Goal: Information Seeking & Learning: Learn about a topic

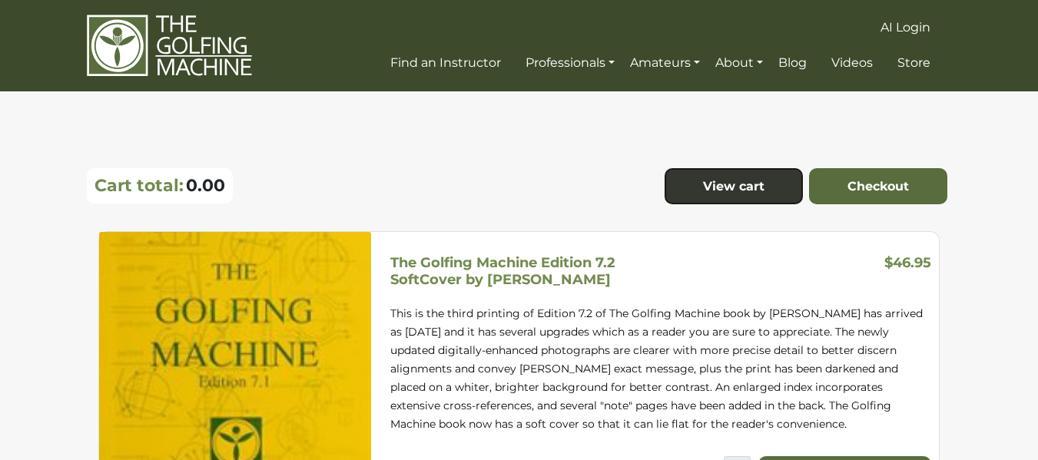
drag, startPoint x: 1048, startPoint y: 37, endPoint x: 1022, endPoint y: -18, distance: 60.2
click at [1022, 0] on html "AI Login Find an Instructor Professionals Golf Professionals Our Program Benefi…" at bounding box center [519, 433] width 1038 height 866
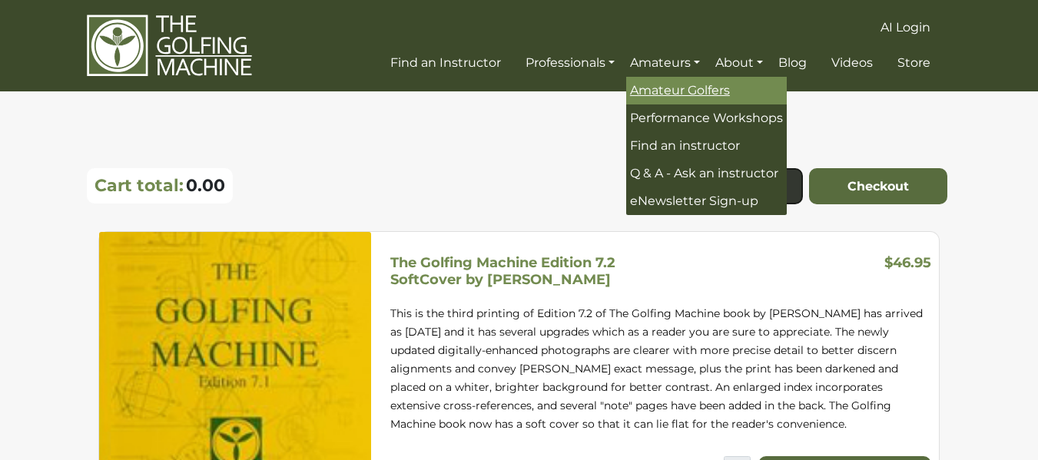
click at [673, 81] on link "Amateur Golfers" at bounding box center [706, 91] width 161 height 28
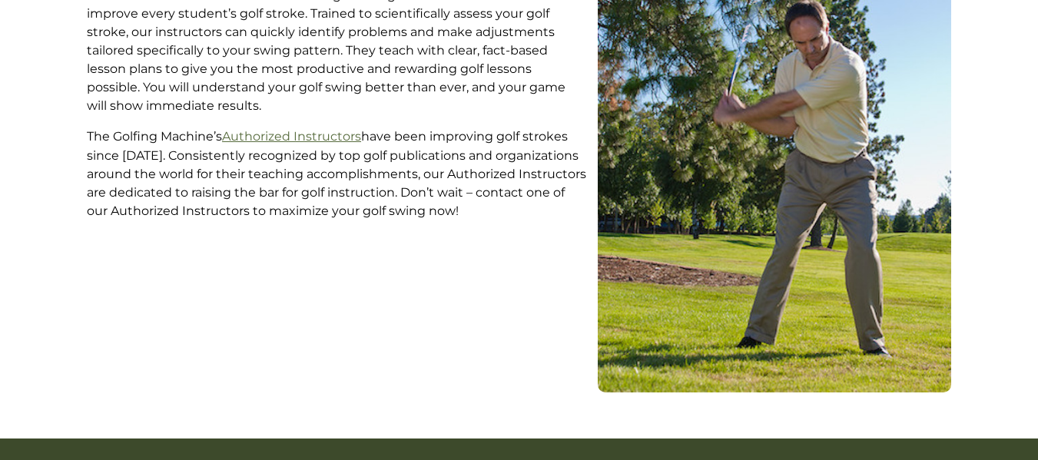
scroll to position [507, 0]
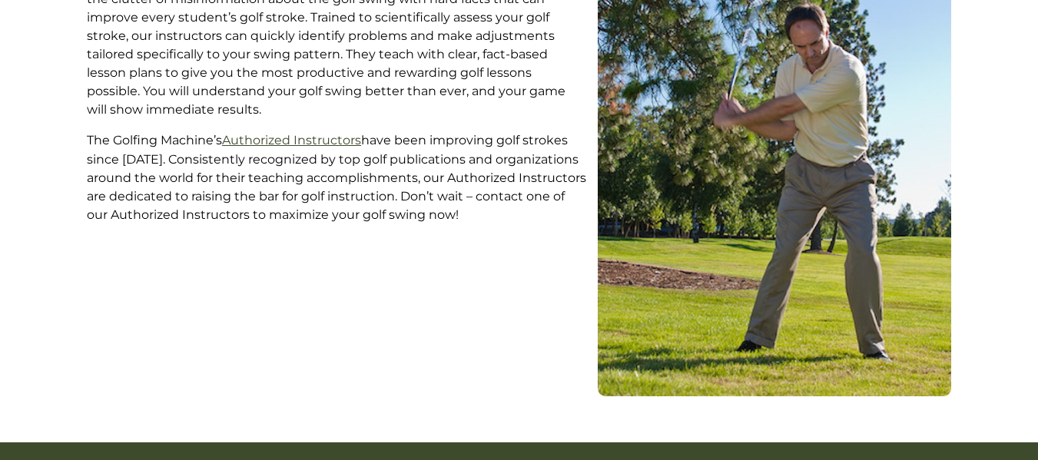
click at [327, 140] on link "Authorized Instructors" at bounding box center [291, 140] width 139 height 15
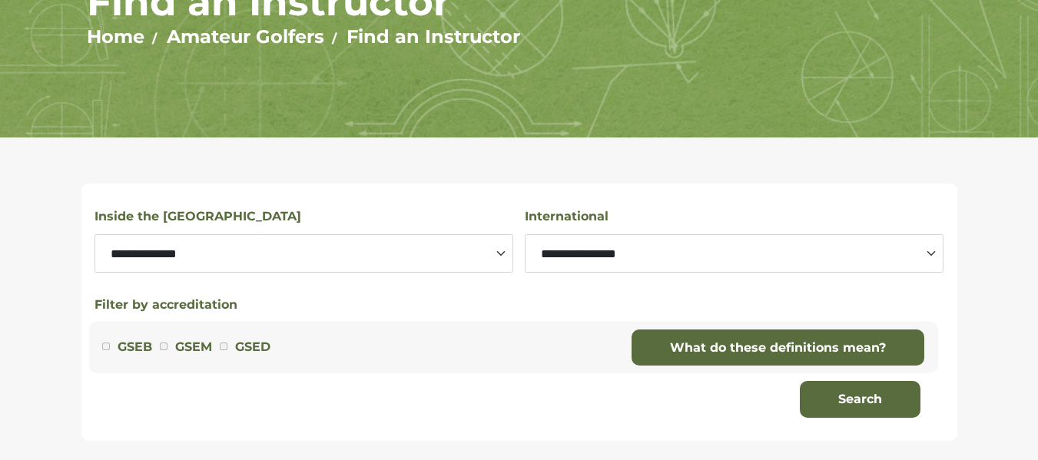
scroll to position [243, 0]
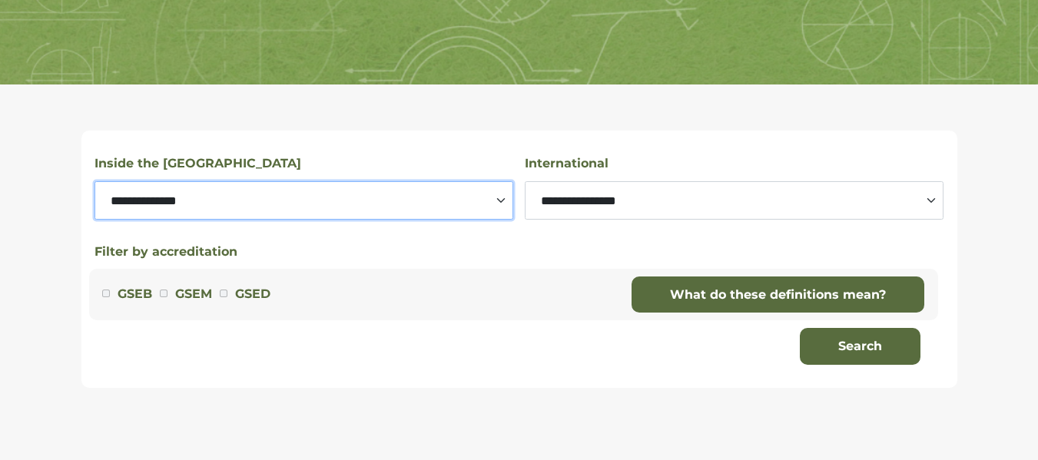
click at [500, 198] on select "**********" at bounding box center [304, 200] width 419 height 38
select select "**********"
click at [95, 181] on select "**********" at bounding box center [304, 200] width 419 height 38
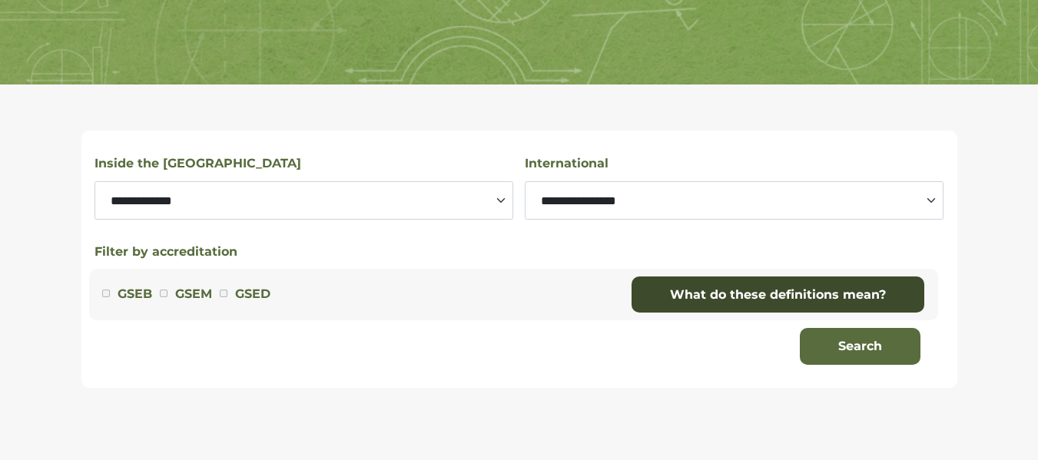
click at [660, 294] on link "What do these definitions mean?" at bounding box center [778, 295] width 293 height 37
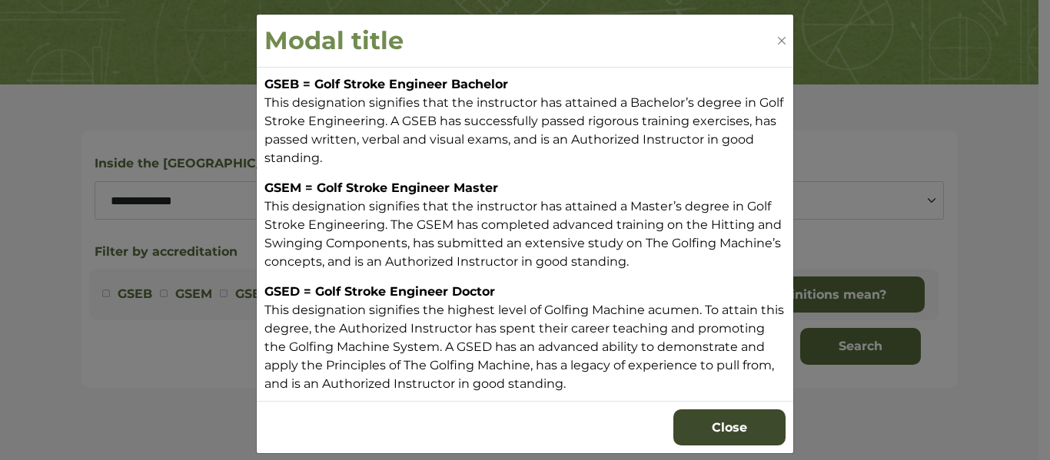
click at [720, 433] on button "Close" at bounding box center [729, 428] width 112 height 37
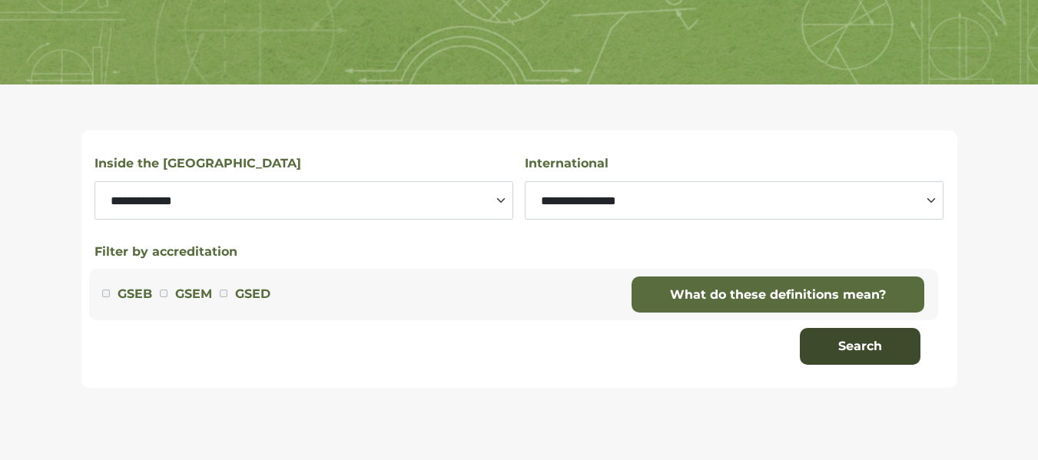
click at [874, 353] on button "Search" at bounding box center [860, 346] width 121 height 37
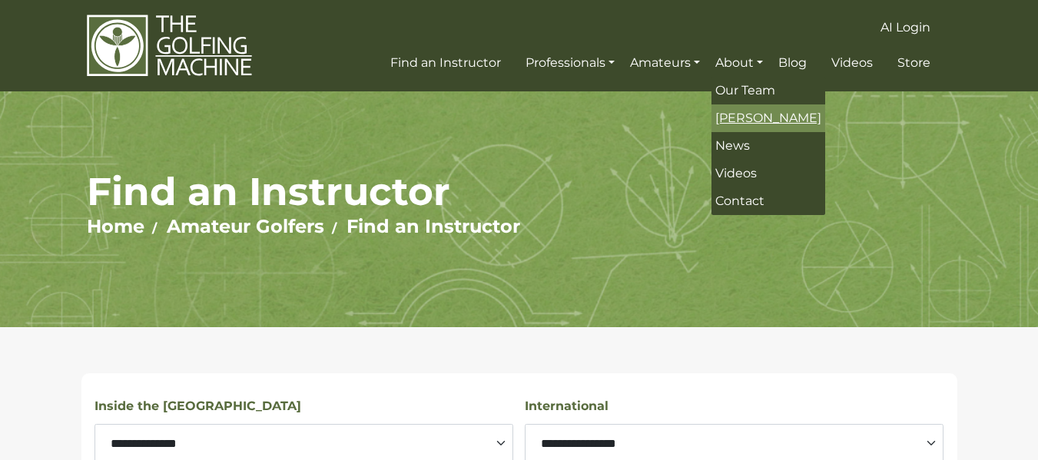
click at [746, 123] on span "[PERSON_NAME]" at bounding box center [769, 118] width 106 height 15
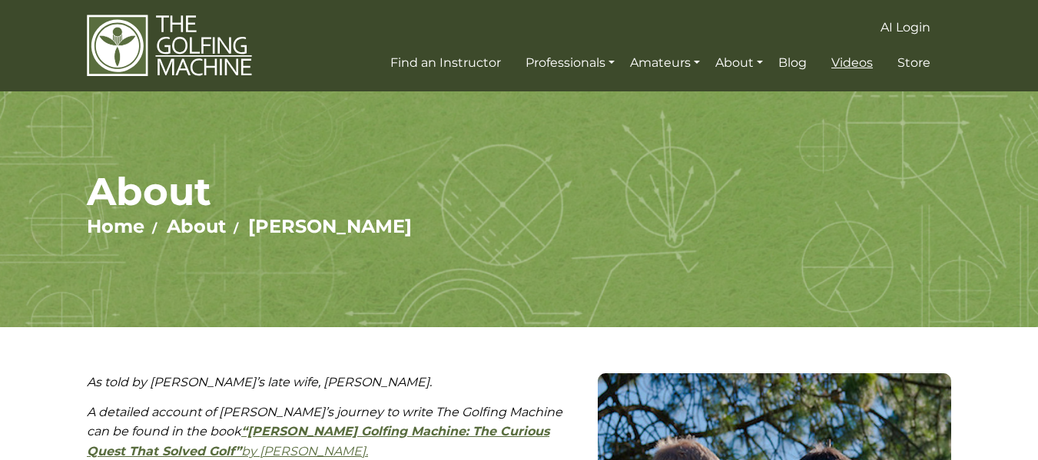
click at [853, 62] on span "Videos" at bounding box center [853, 62] width 42 height 15
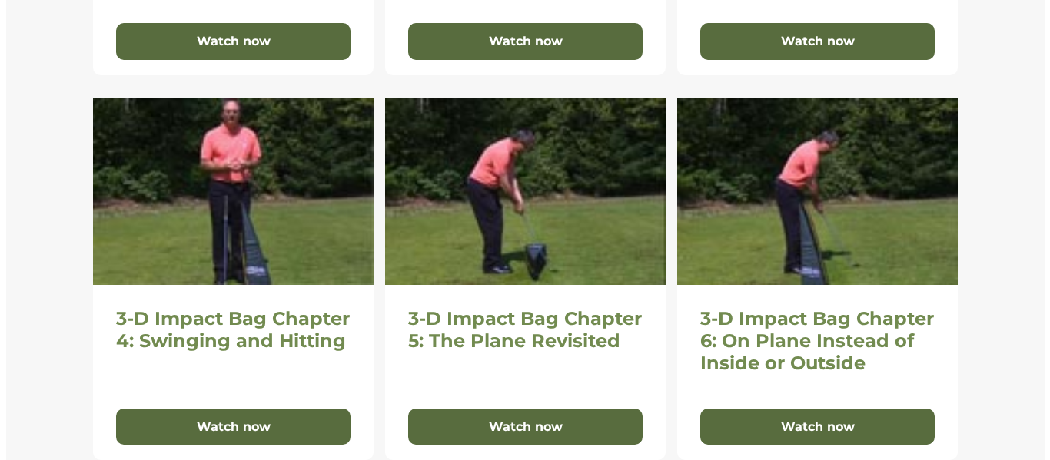
scroll to position [1018, 0]
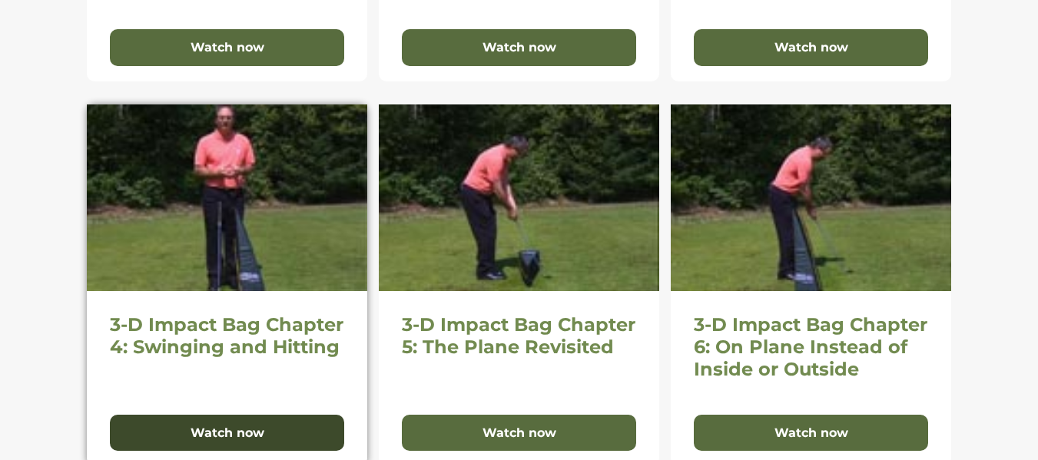
click at [262, 429] on button "Watch now" at bounding box center [227, 433] width 234 height 37
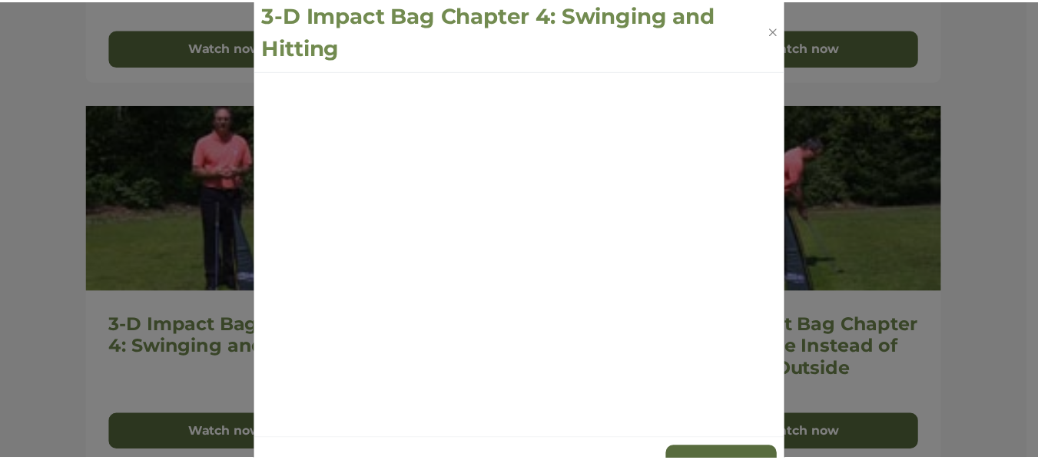
scroll to position [23, 0]
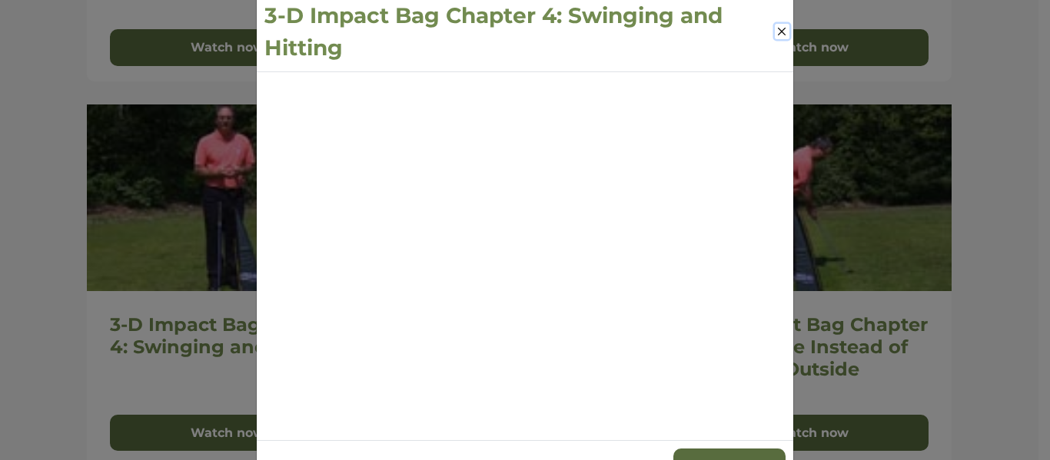
click at [775, 32] on button "Close" at bounding box center [782, 31] width 15 height 15
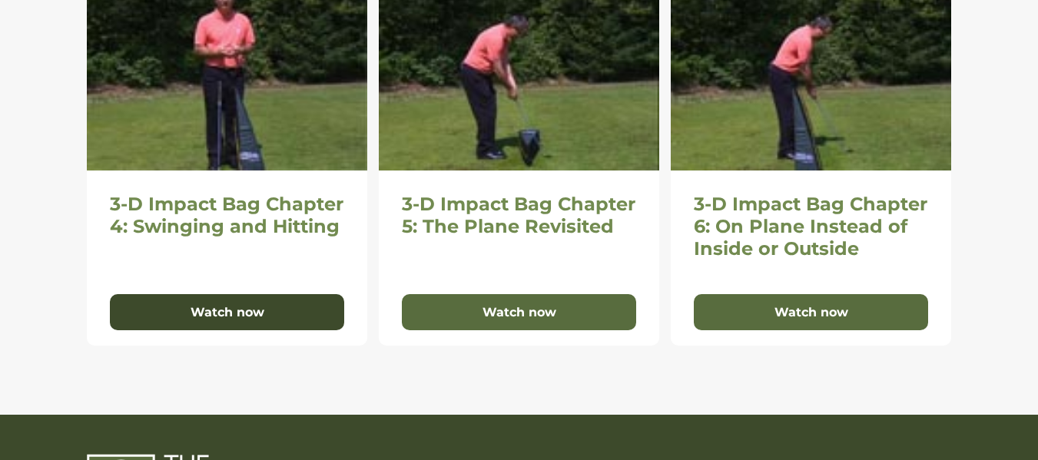
scroll to position [1142, 0]
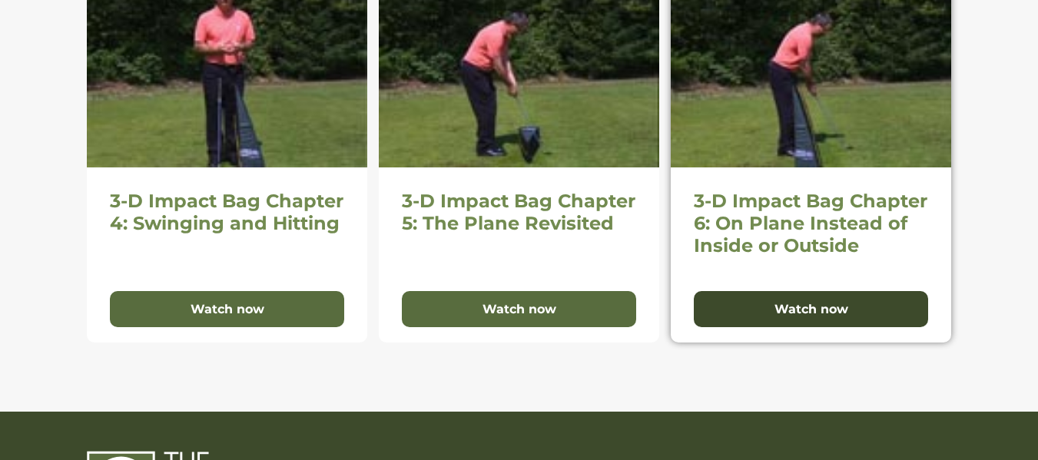
click at [800, 311] on button "Watch now" at bounding box center [811, 309] width 234 height 37
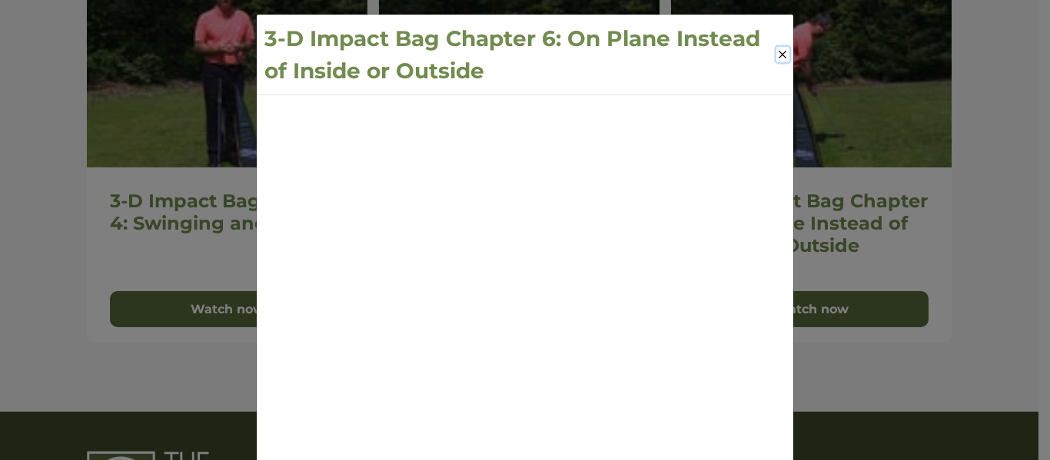
click at [779, 56] on button "Close" at bounding box center [782, 54] width 13 height 15
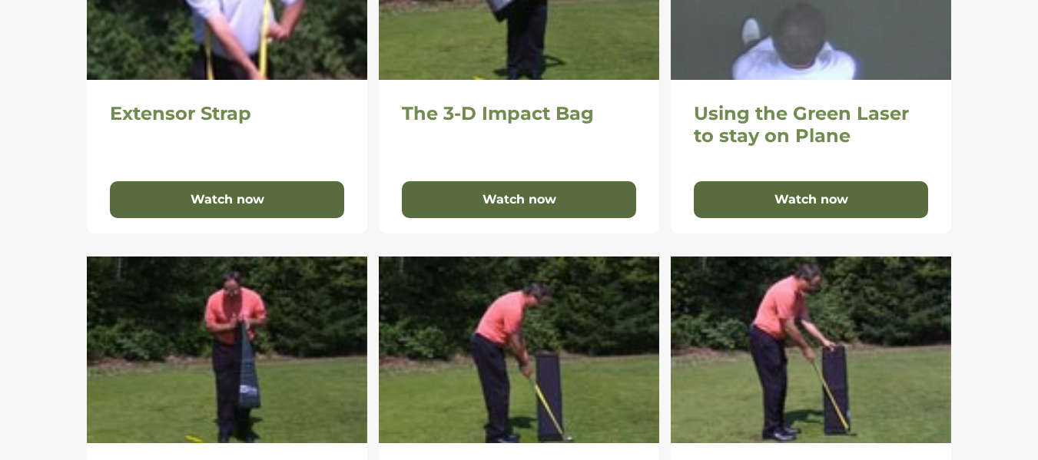
scroll to position [486, 0]
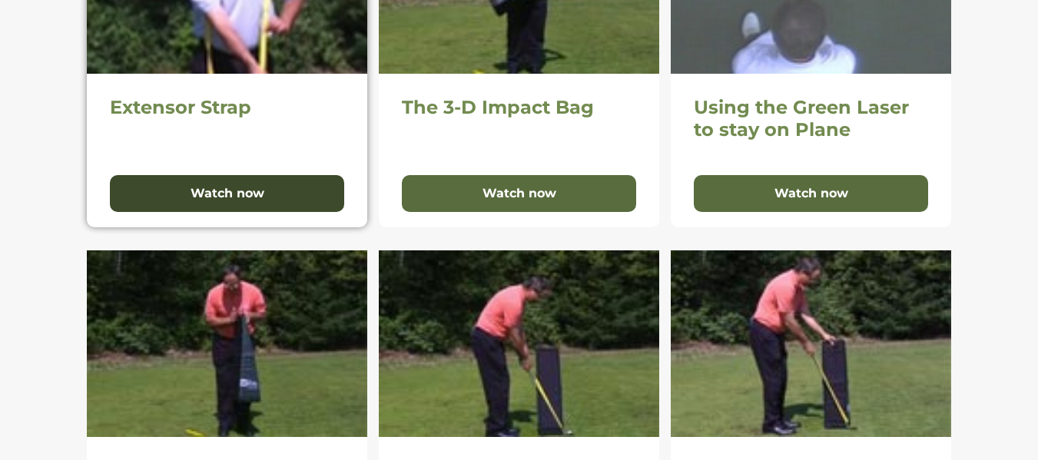
click at [258, 194] on button "Watch now" at bounding box center [227, 193] width 234 height 37
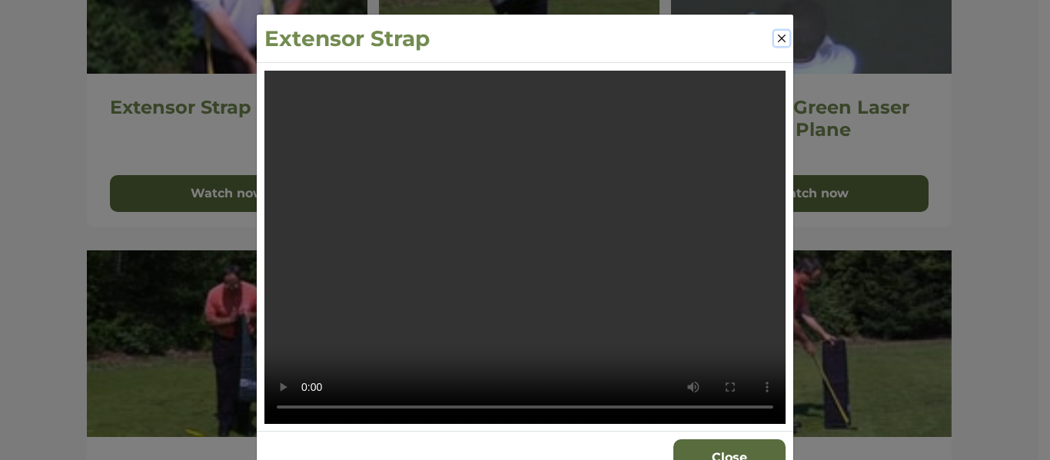
click at [774, 37] on button "Close" at bounding box center [781, 38] width 15 height 15
